Goal: Navigation & Orientation: Find specific page/section

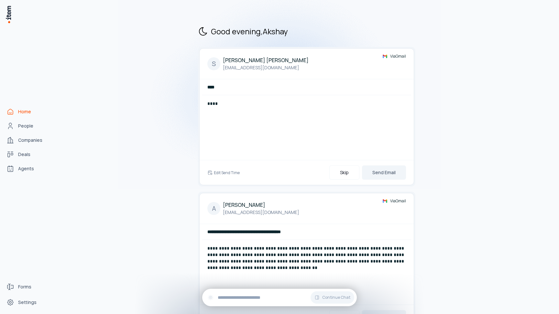
click at [152, 117] on div "**********" at bounding box center [307, 178] width 494 height 346
